Goal: Task Accomplishment & Management: Use online tool/utility

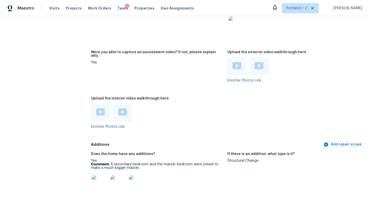
scroll to position [915, 0]
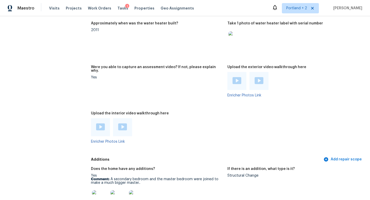
click at [239, 77] on img at bounding box center [237, 80] width 9 height 7
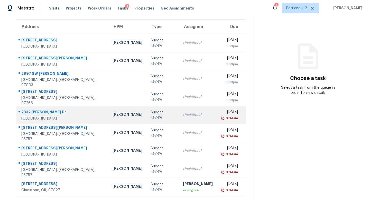
scroll to position [6, 0]
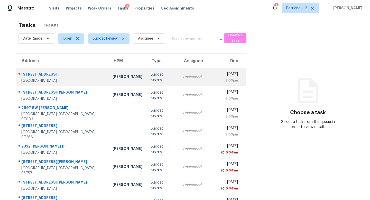
click at [109, 82] on td "[PERSON_NAME]" at bounding box center [128, 77] width 38 height 18
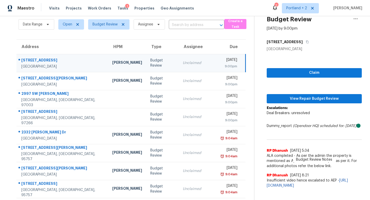
scroll to position [25, 0]
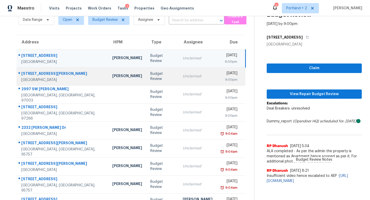
click at [112, 74] on div "[PERSON_NAME]" at bounding box center [127, 76] width 30 height 6
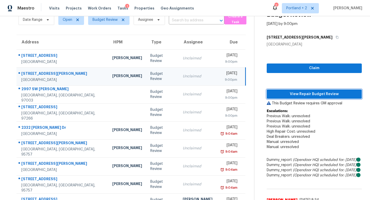
click at [299, 95] on span "View Repair Budget Review" at bounding box center [314, 94] width 87 height 6
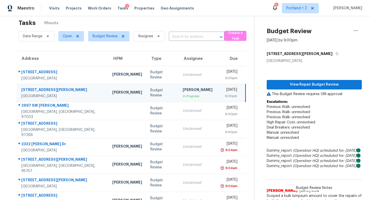
scroll to position [0, 0]
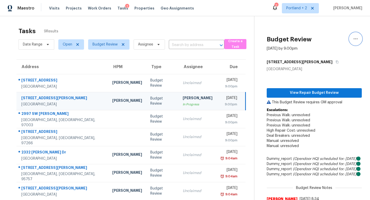
click at [359, 39] on button "button" at bounding box center [356, 39] width 12 height 12
click at [332, 42] on div "Unclaim this task" at bounding box center [327, 39] width 40 height 5
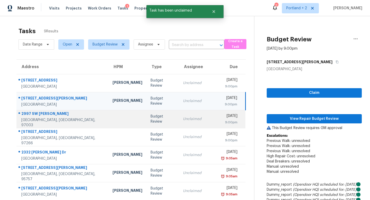
click at [110, 117] on td at bounding box center [128, 119] width 38 height 18
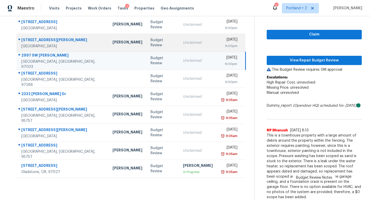
scroll to position [44, 0]
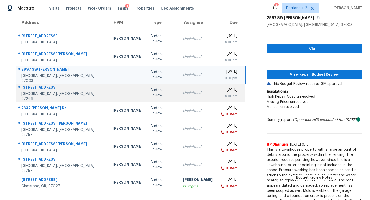
click at [147, 96] on td "Budget Review" at bounding box center [163, 93] width 32 height 18
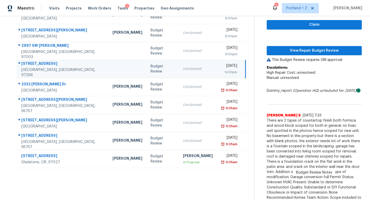
scroll to position [68, 0]
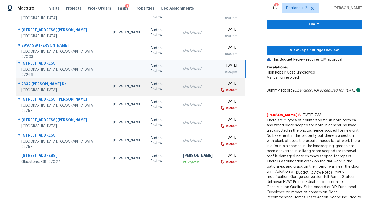
click at [147, 82] on td "Budget Review" at bounding box center [163, 87] width 32 height 18
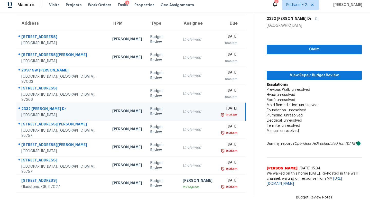
scroll to position [8, 0]
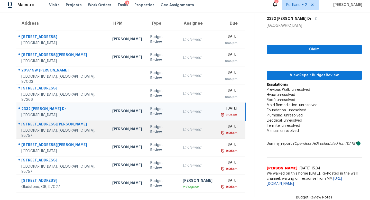
click at [150, 126] on div "Budget Review" at bounding box center [162, 129] width 24 height 10
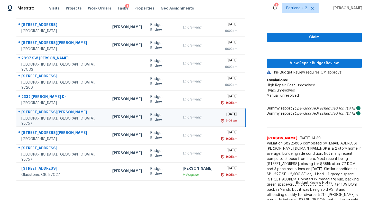
scroll to position [23, 0]
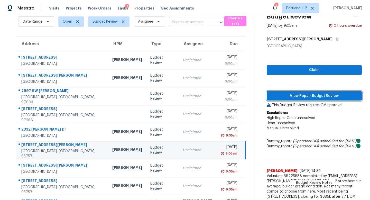
click at [299, 97] on span "View Repair Budget Review" at bounding box center [314, 96] width 87 height 6
